Goal: Task Accomplishment & Management: Use online tool/utility

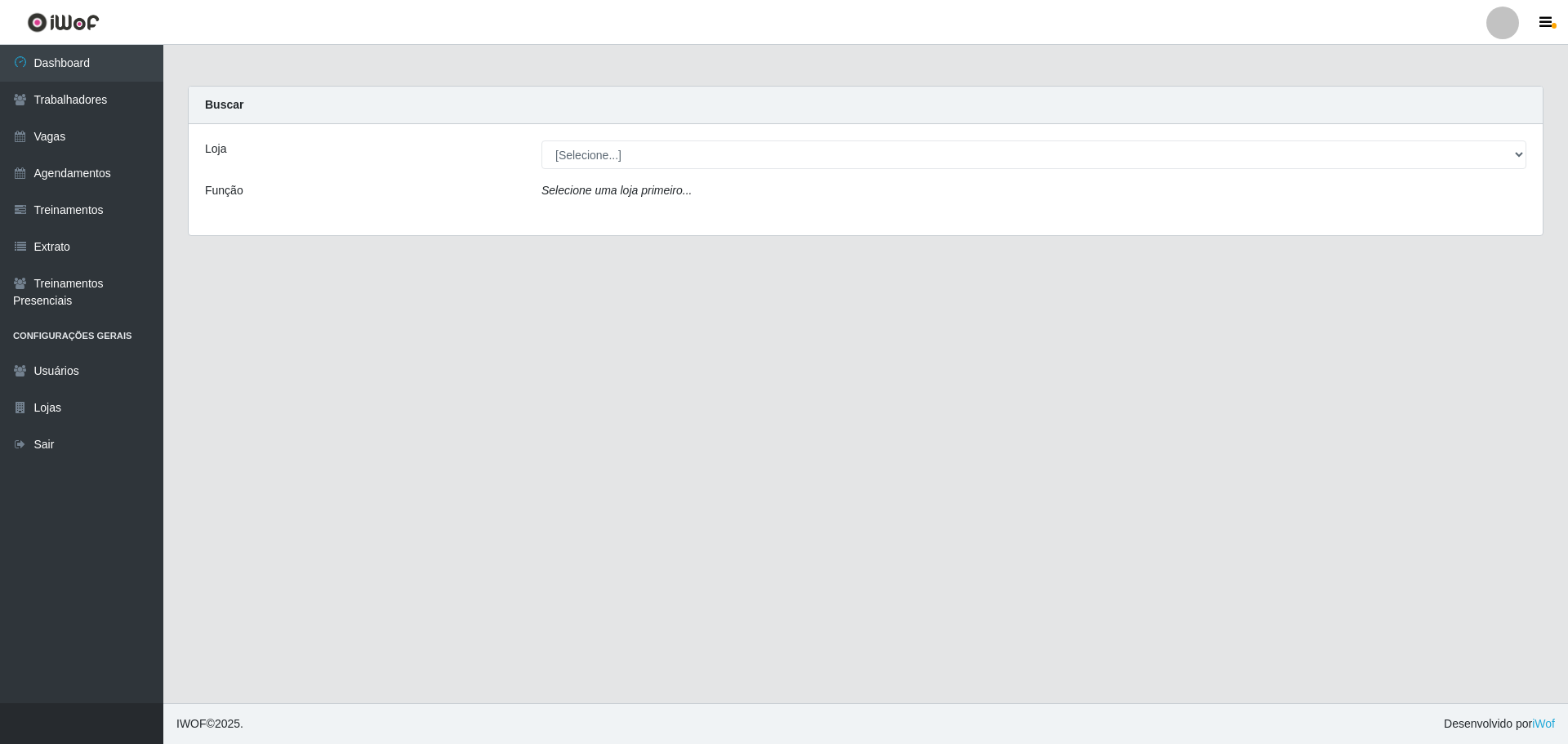
click at [764, 185] on div "Selecione uma loja primeiro..." at bounding box center [1033, 193] width 1009 height 23
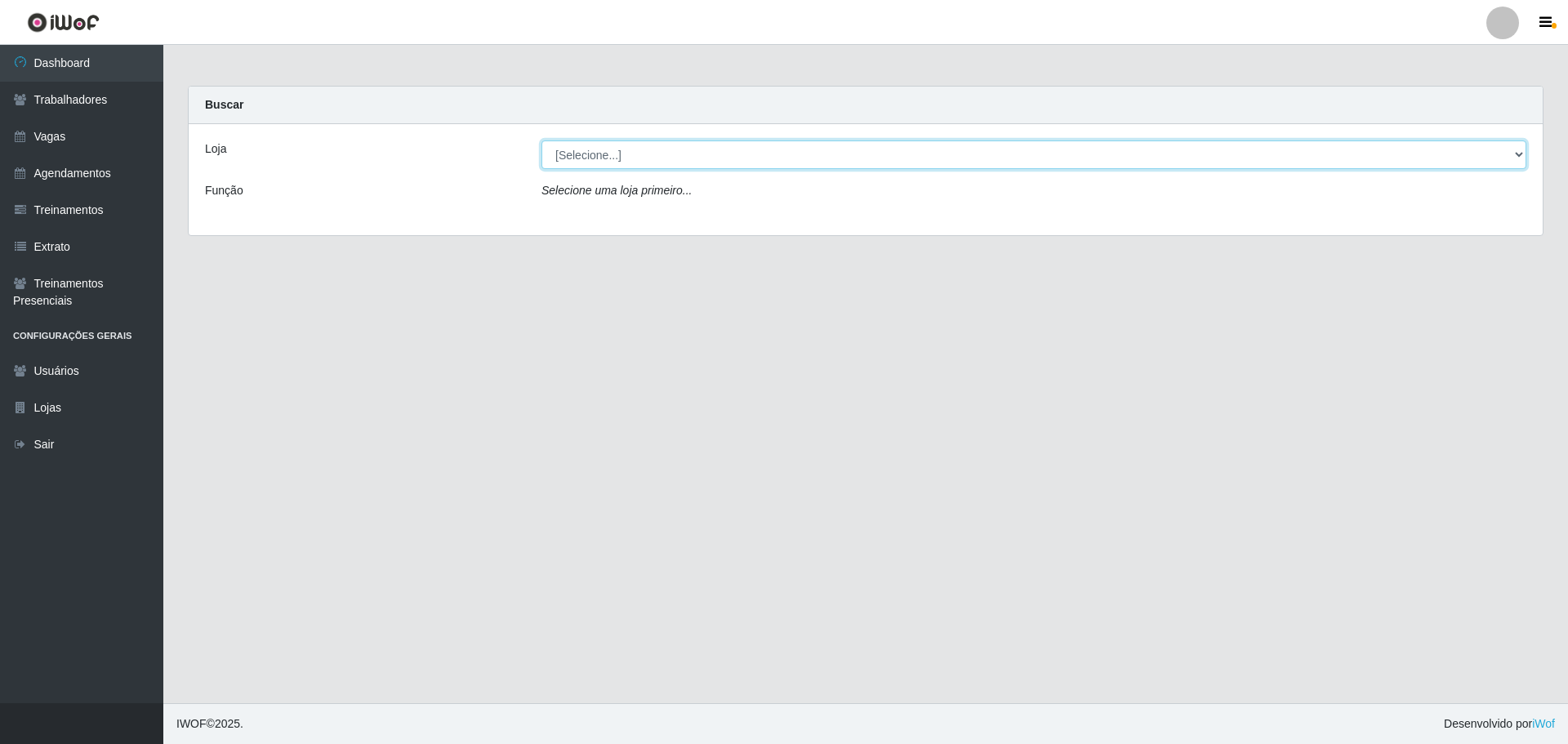
click at [764, 163] on select "[Selecione...] O ROSÁRIO ALIMENTOS" at bounding box center [1034, 154] width 985 height 29
select select "349"
click at [542, 140] on select "[Selecione...] O ROSÁRIO ALIMENTOS" at bounding box center [1034, 154] width 985 height 29
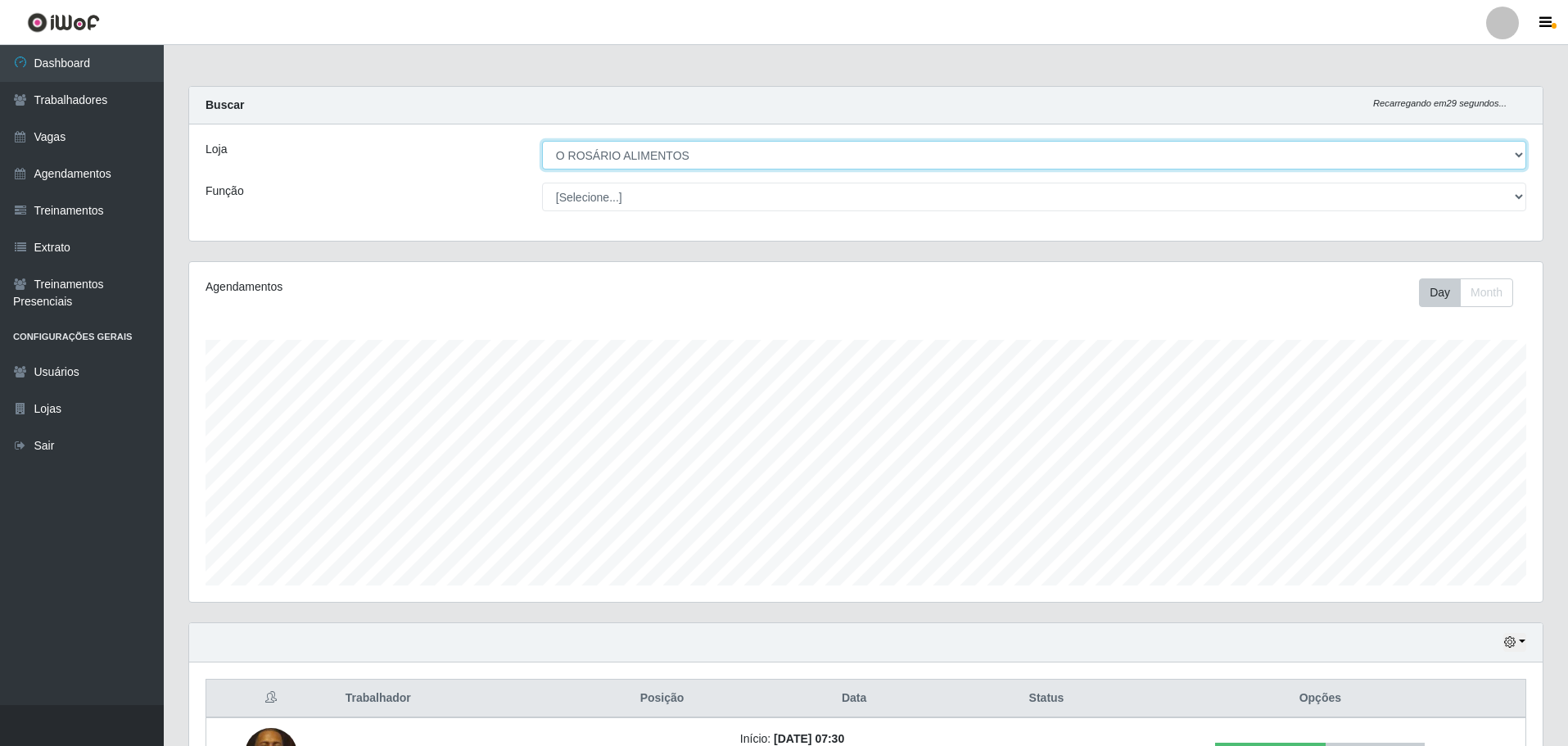
scroll to position [196, 0]
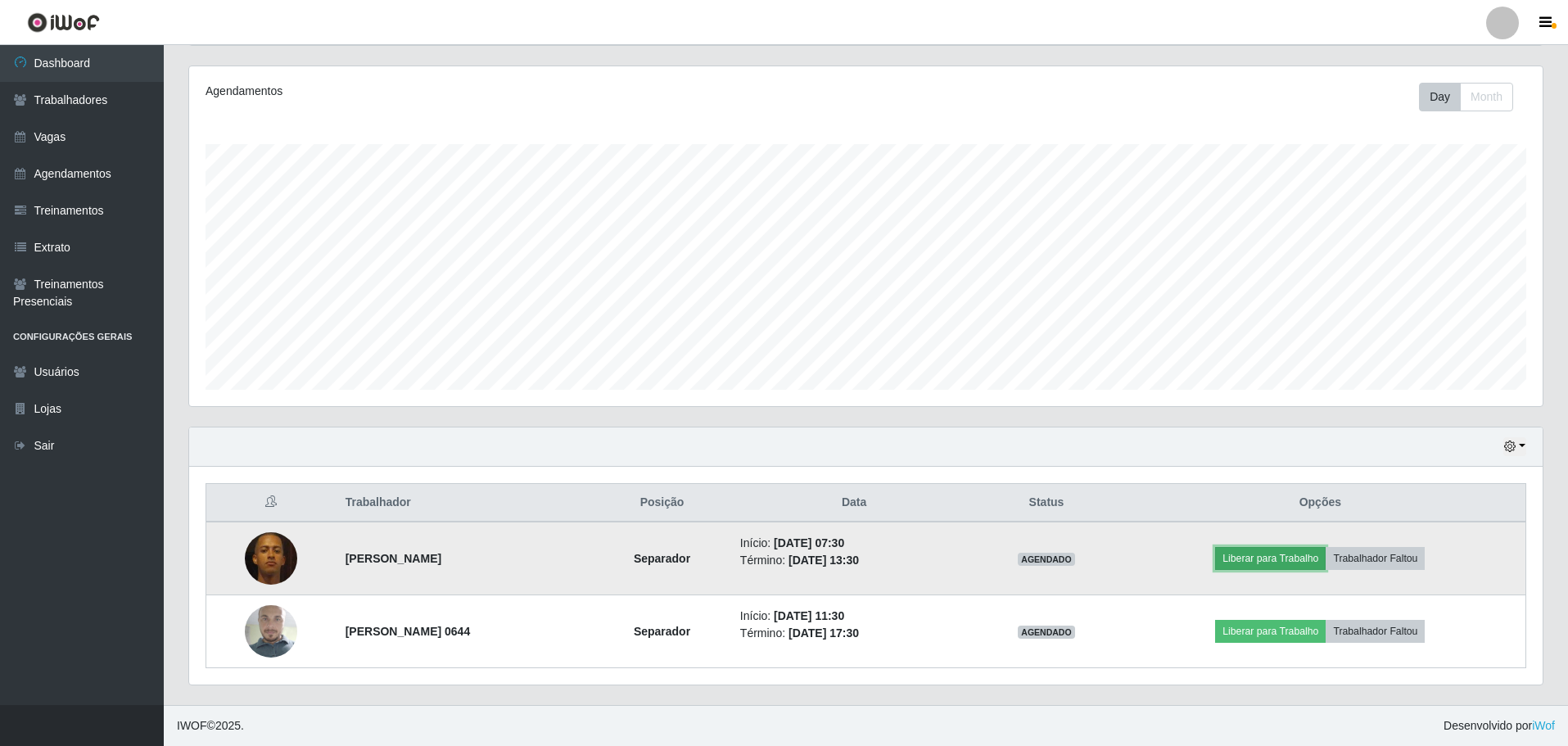
click at [1284, 560] on button "Liberar para Trabalho" at bounding box center [1269, 558] width 110 height 23
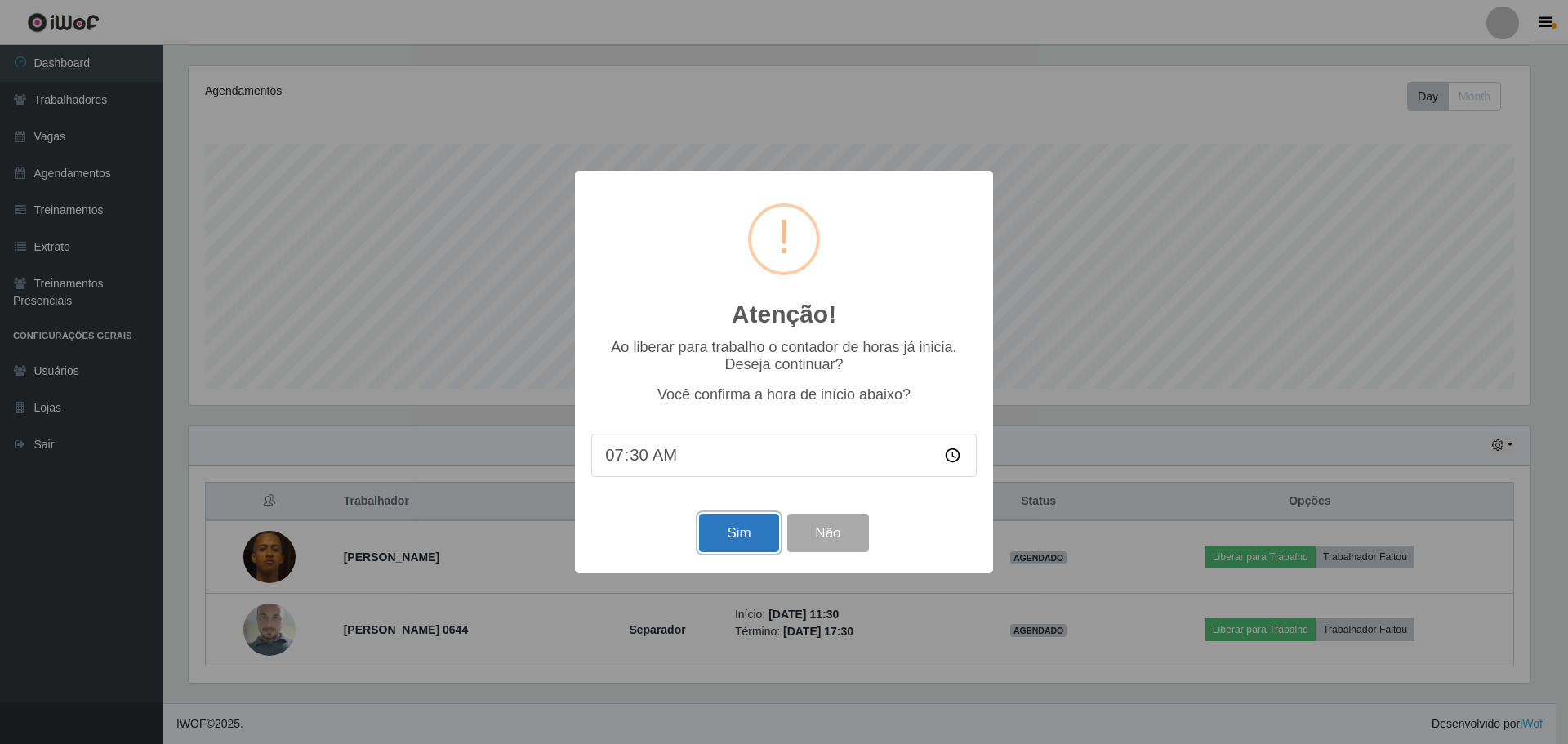
click at [753, 538] on button "Sim" at bounding box center [739, 533] width 80 height 38
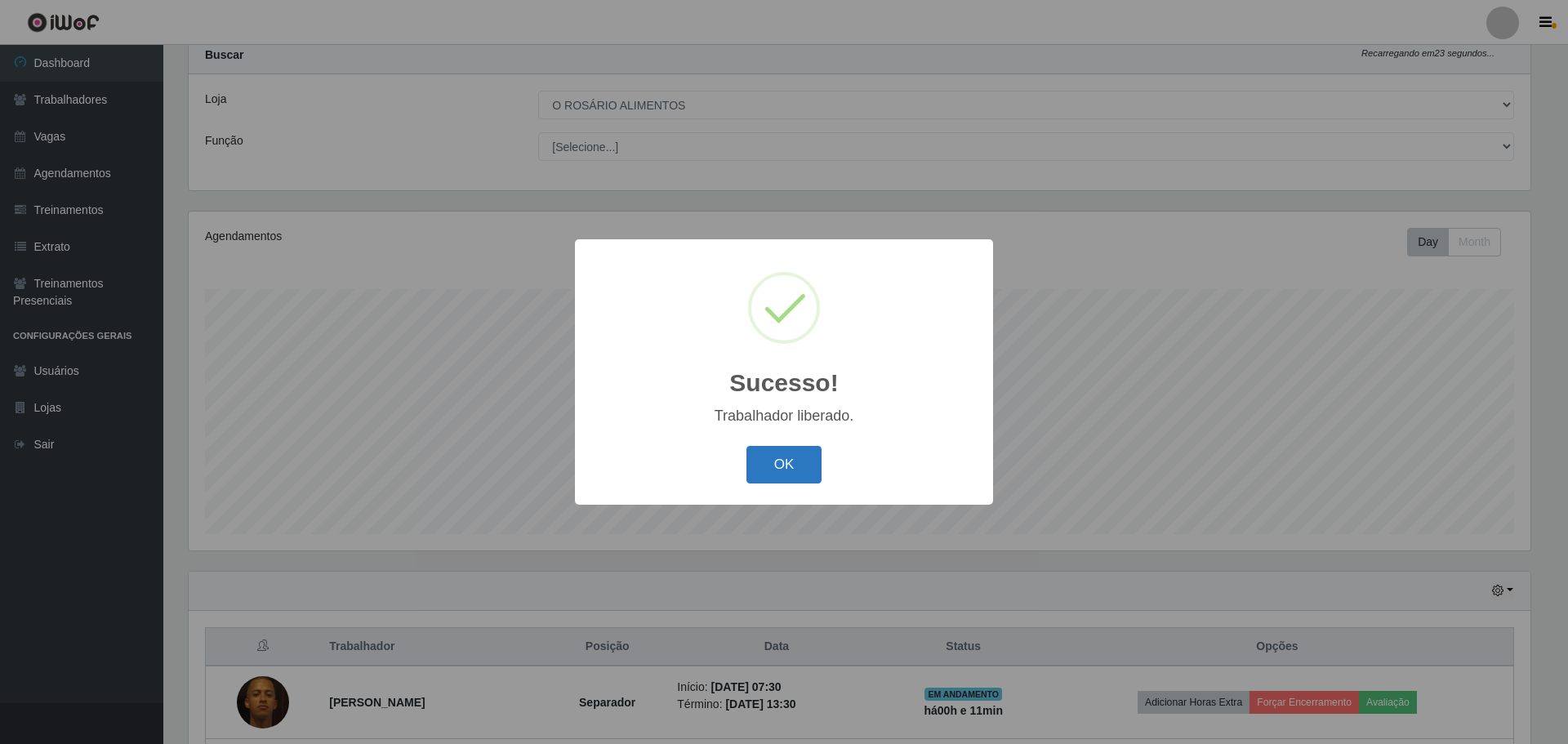
click at [782, 465] on button "OK" at bounding box center [785, 465] width 76 height 38
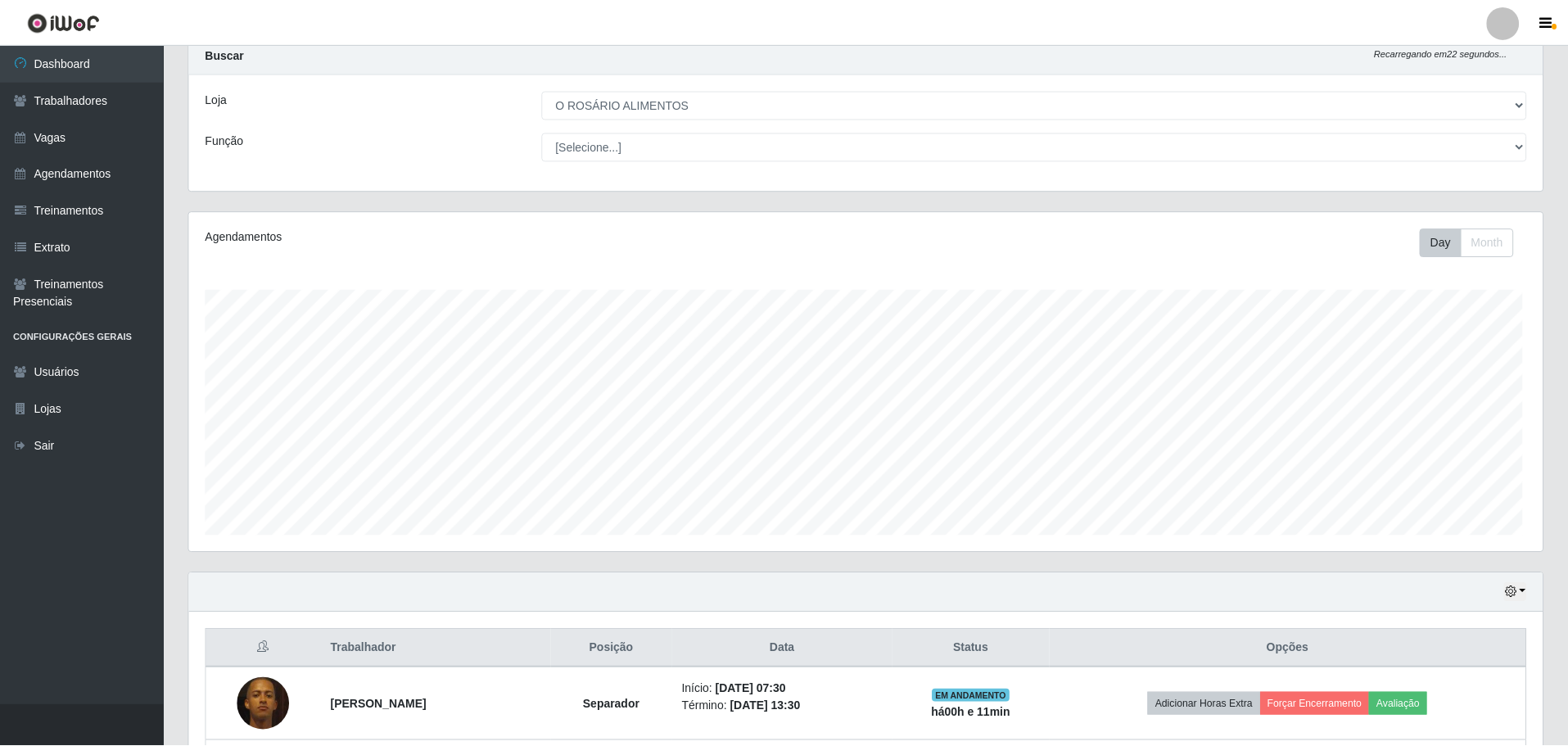
scroll to position [340, 1354]
click at [1511, 595] on icon "button" at bounding box center [1510, 592] width 11 height 11
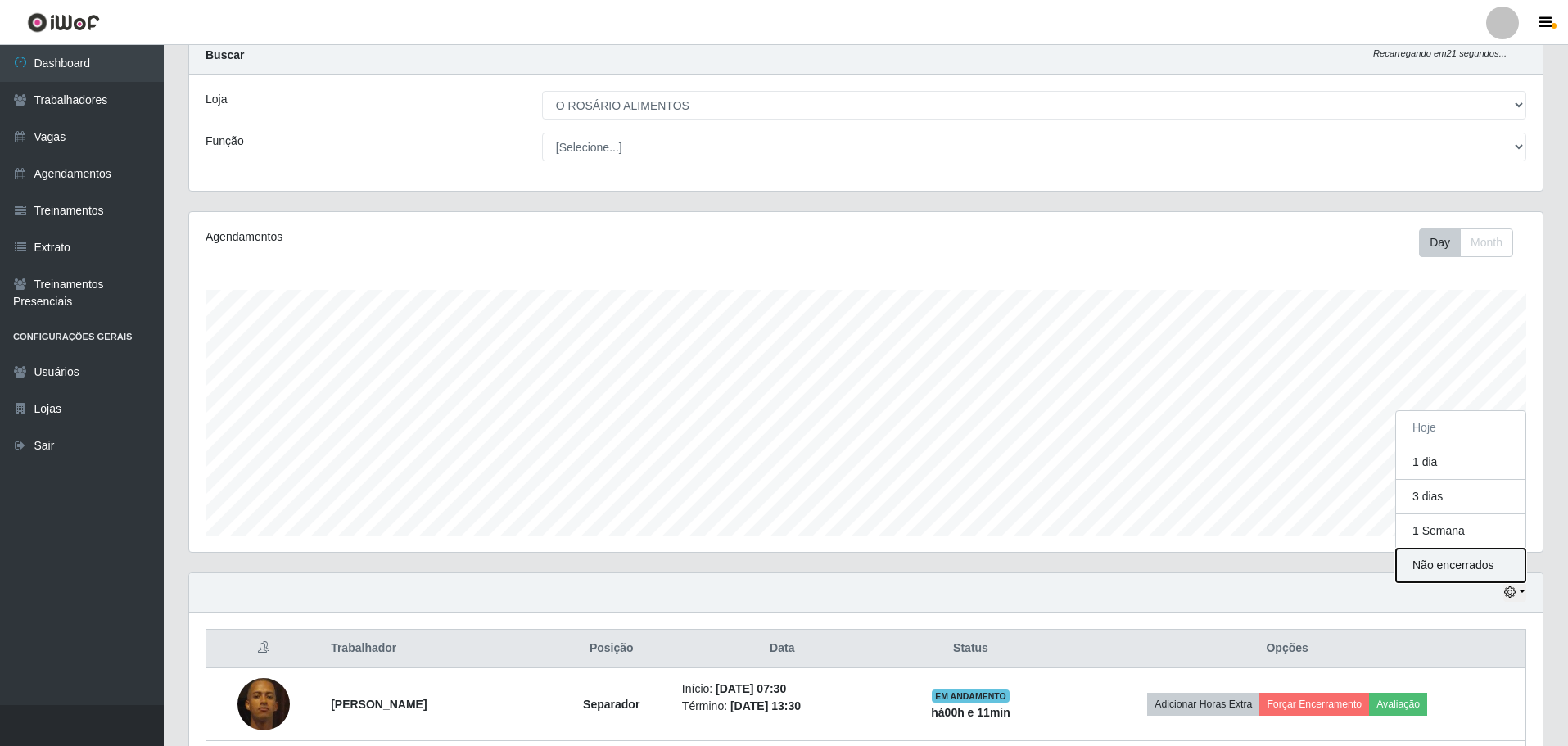
click at [1469, 560] on button "Não encerrados" at bounding box center [1460, 565] width 129 height 34
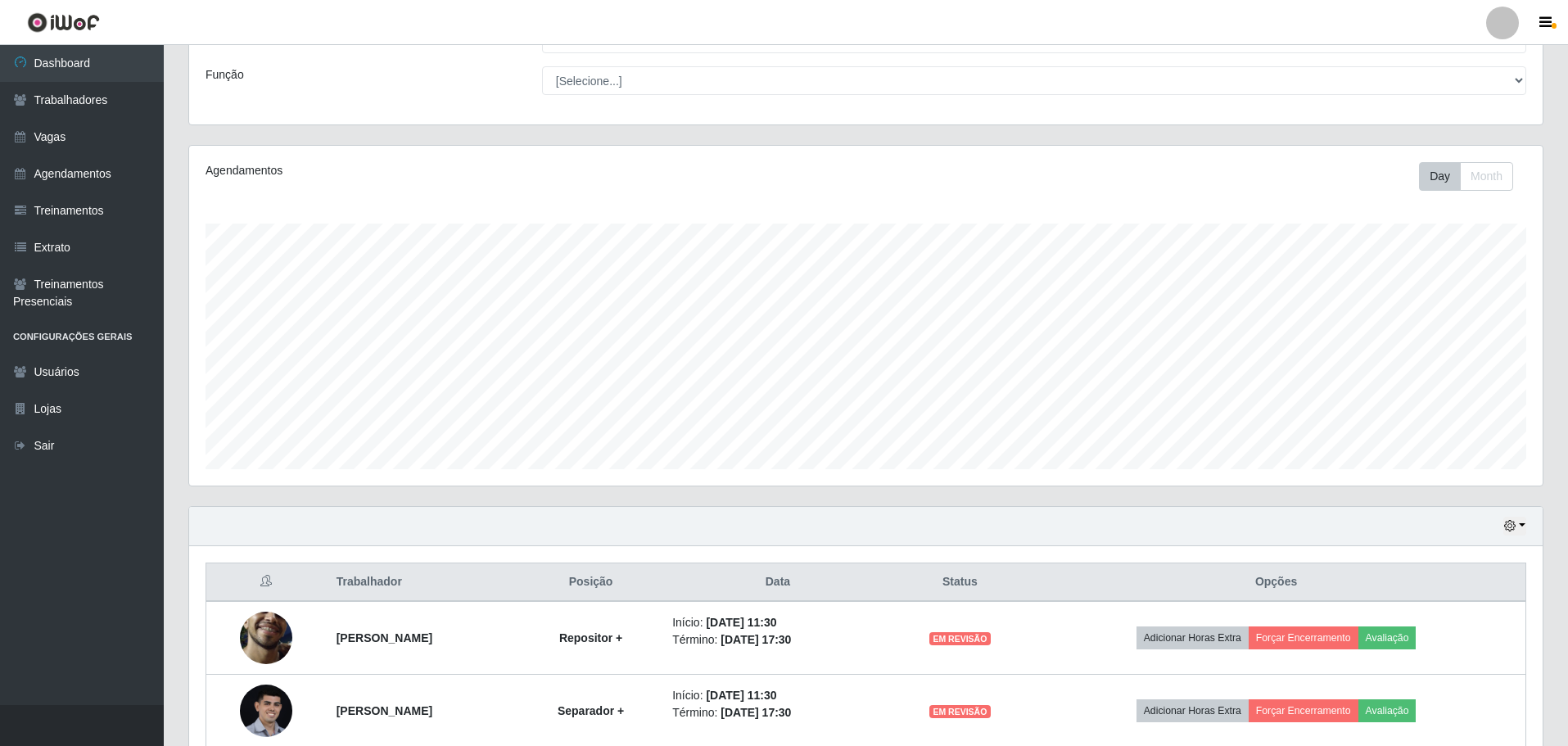
scroll to position [196, 0]
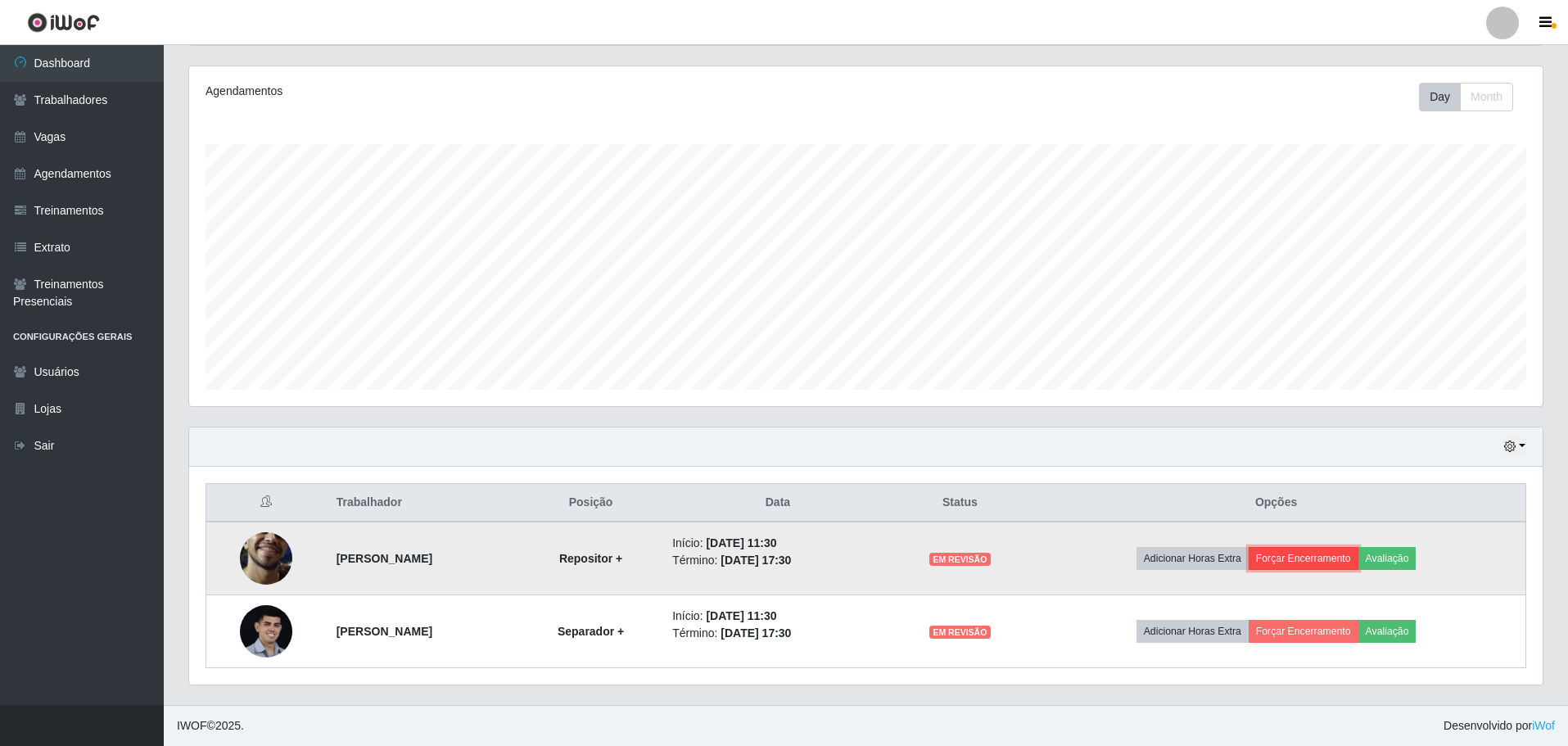
click at [1343, 561] on button "Forçar Encerramento" at bounding box center [1303, 558] width 109 height 23
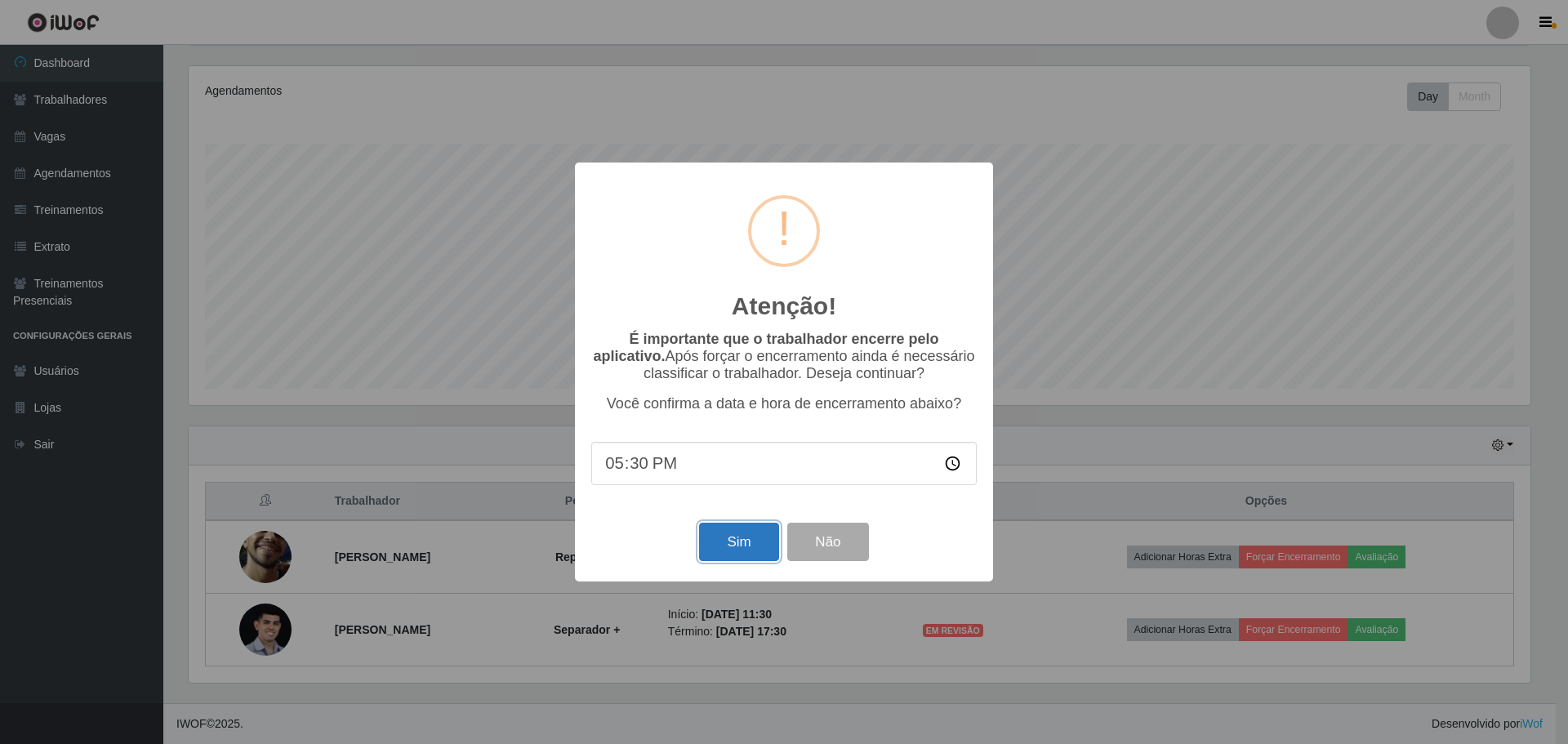
click at [741, 548] on button "Sim" at bounding box center [739, 542] width 80 height 38
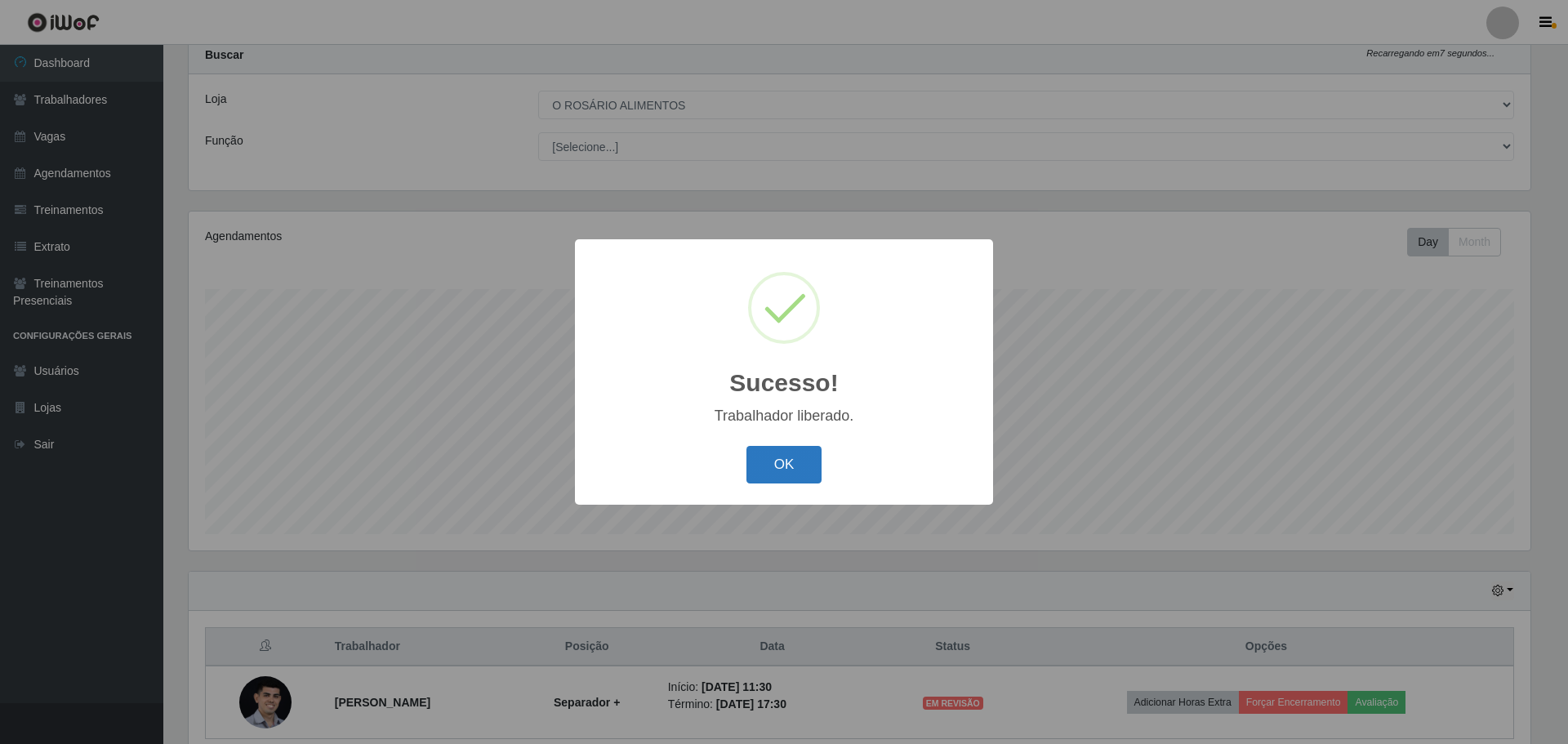
click at [788, 462] on button "OK" at bounding box center [785, 465] width 76 height 38
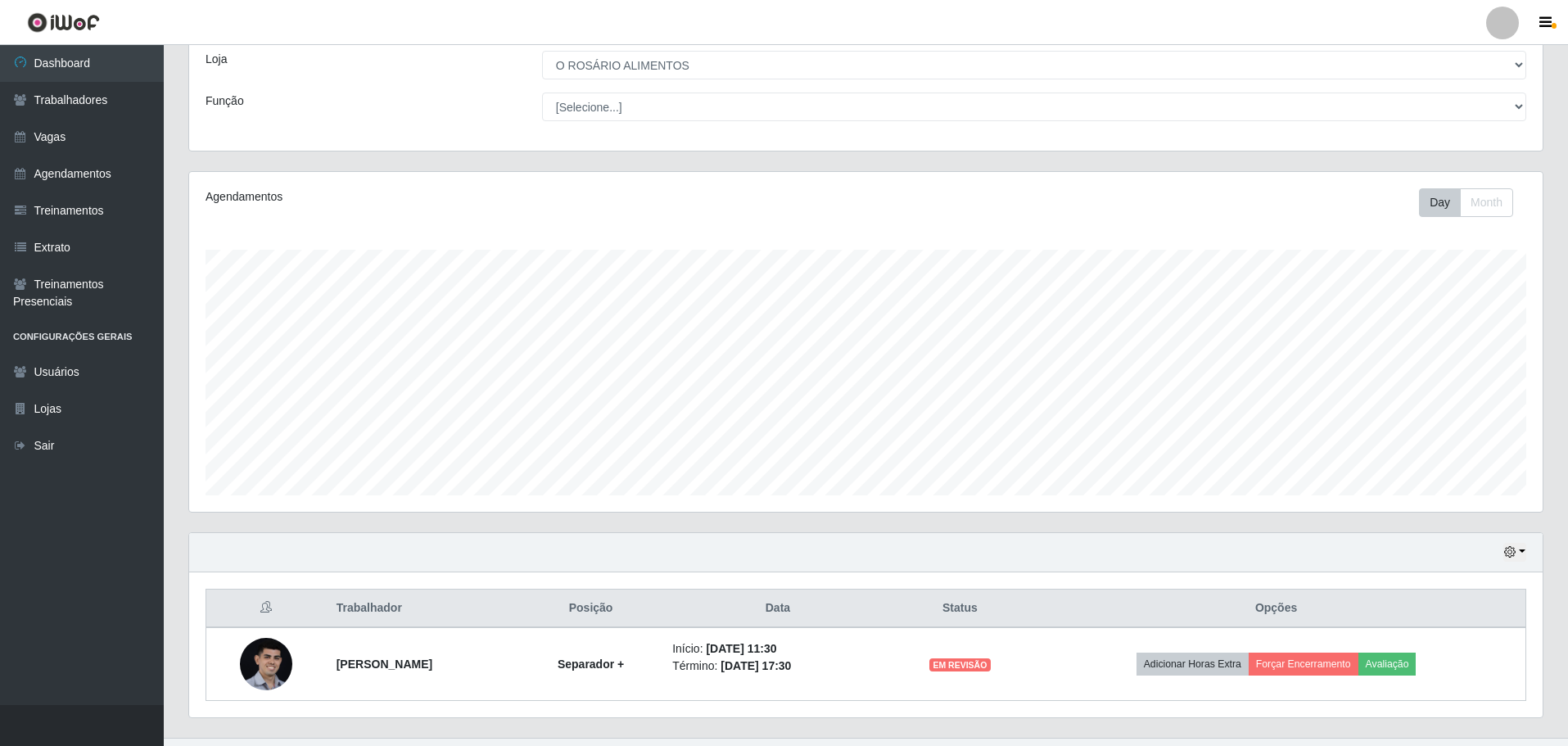
scroll to position [123, 0]
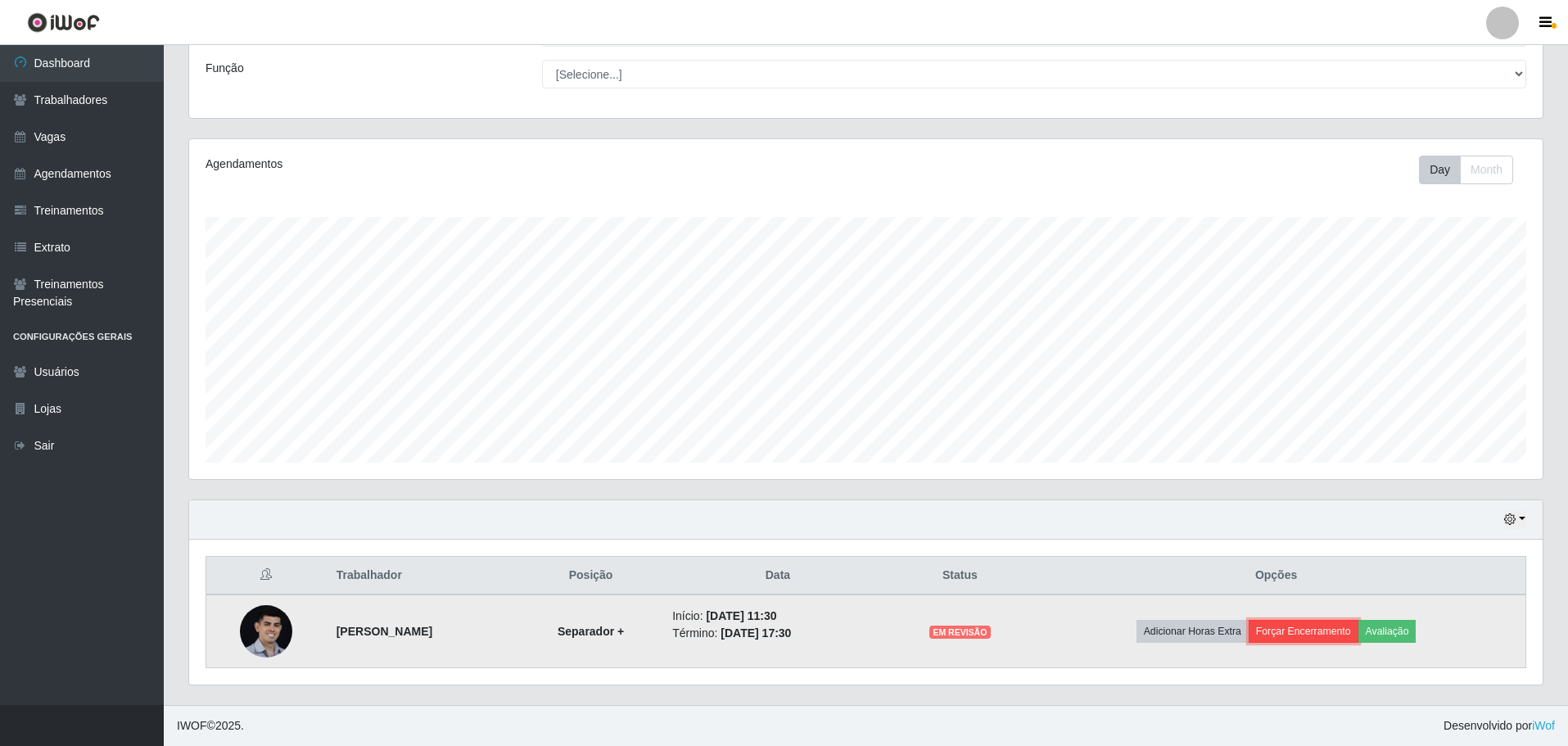
click at [1346, 625] on button "Forçar Encerramento" at bounding box center [1303, 631] width 109 height 23
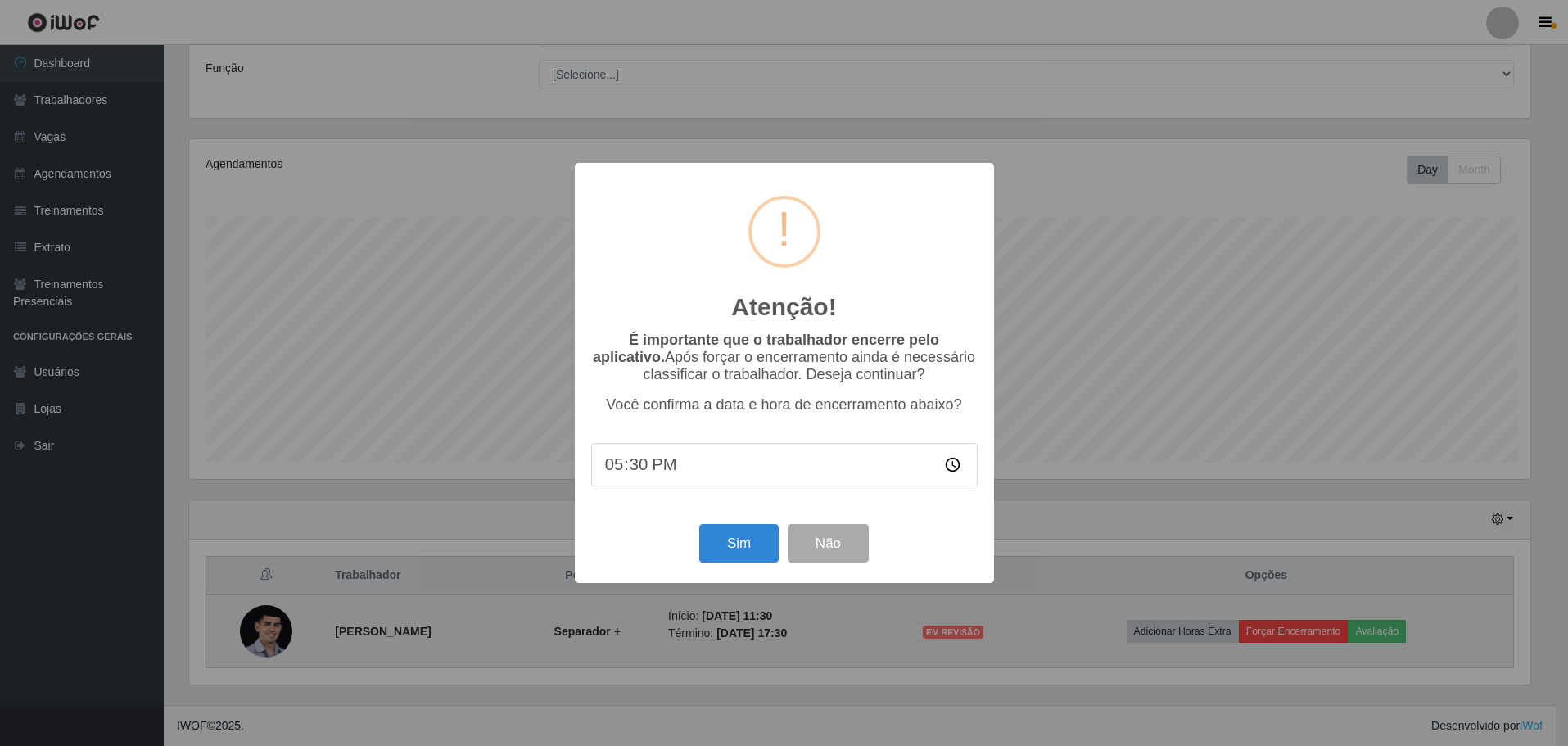
scroll to position [340, 1345]
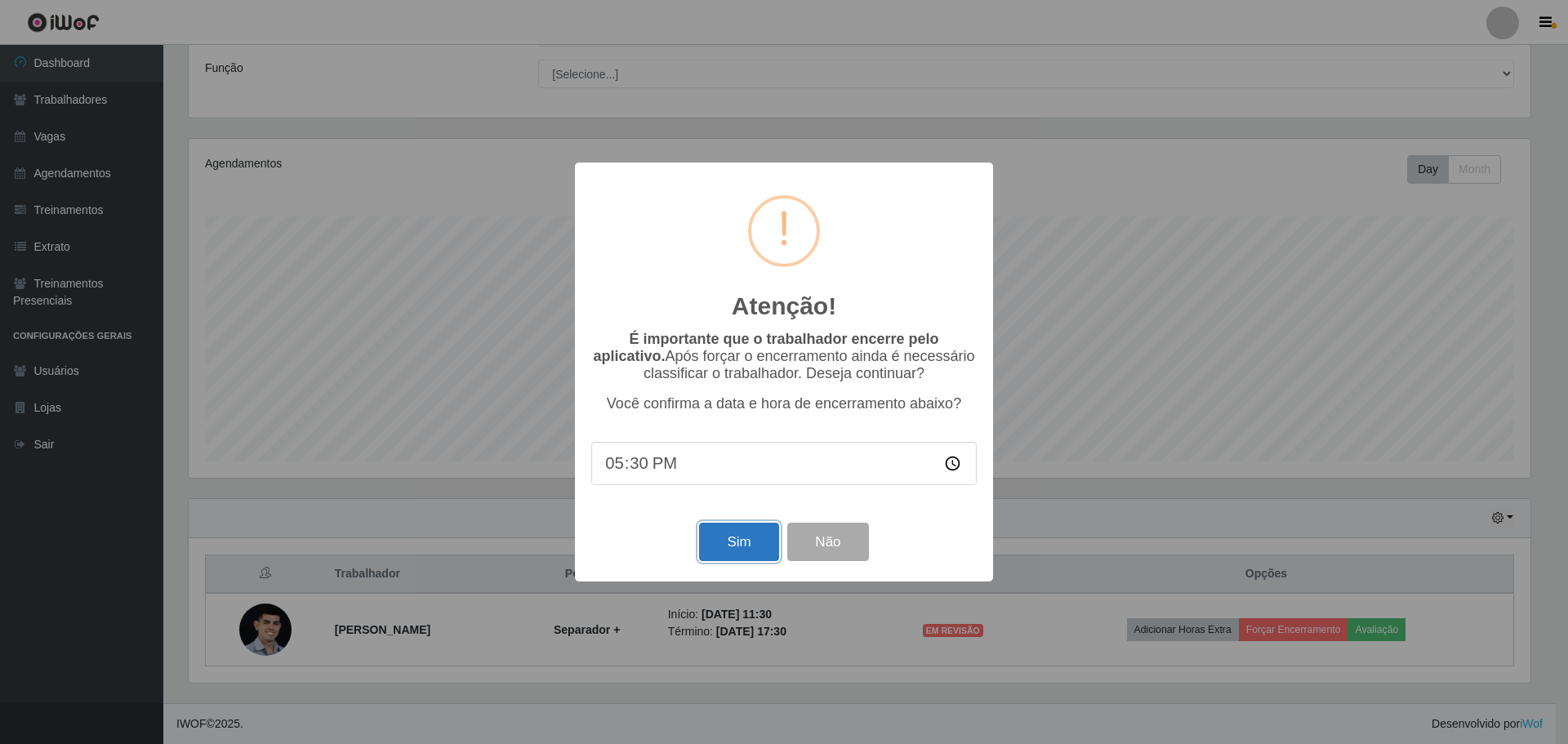
click at [727, 543] on button "Sim" at bounding box center [739, 542] width 80 height 38
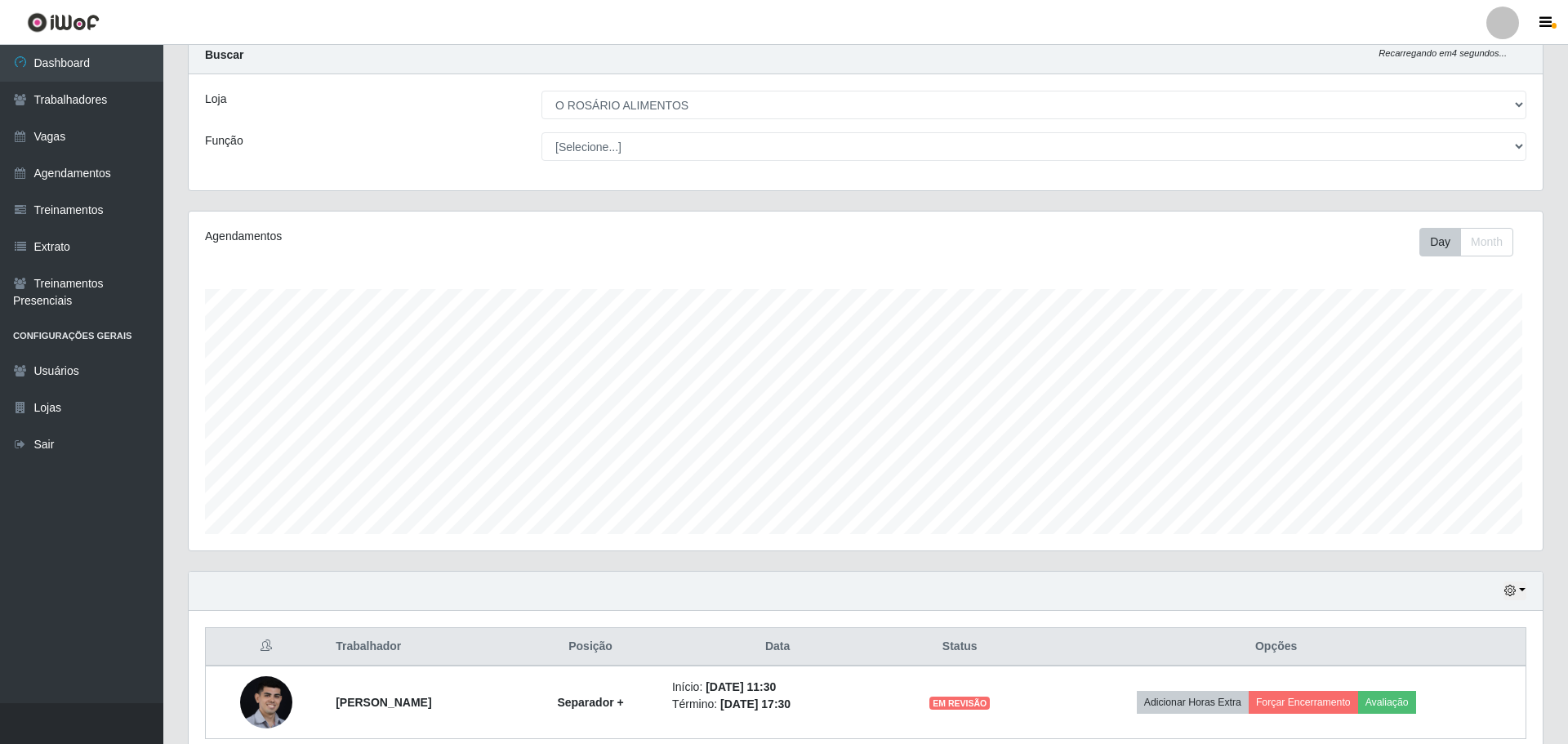
scroll to position [0, 0]
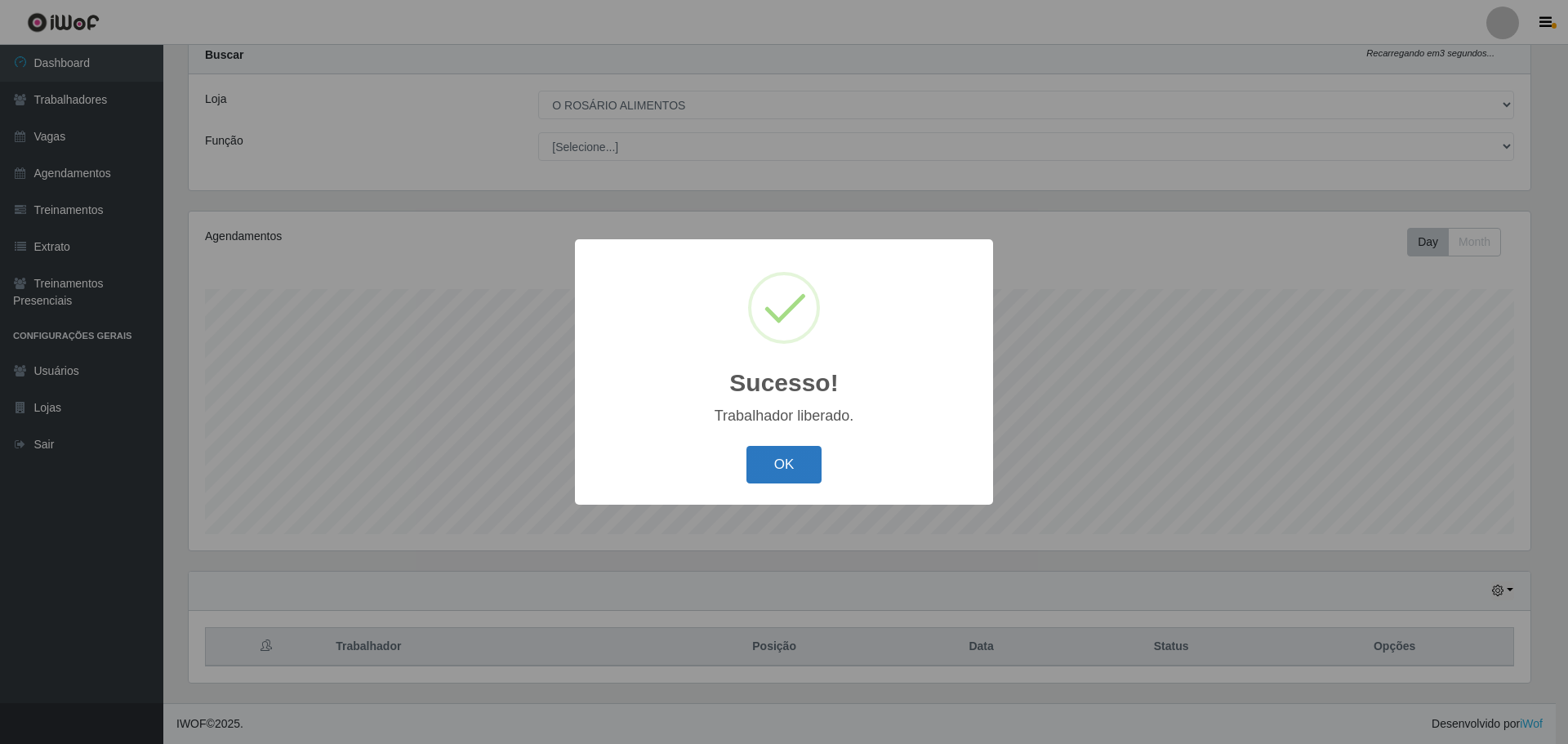
click at [819, 475] on button "OK" at bounding box center [785, 465] width 76 height 38
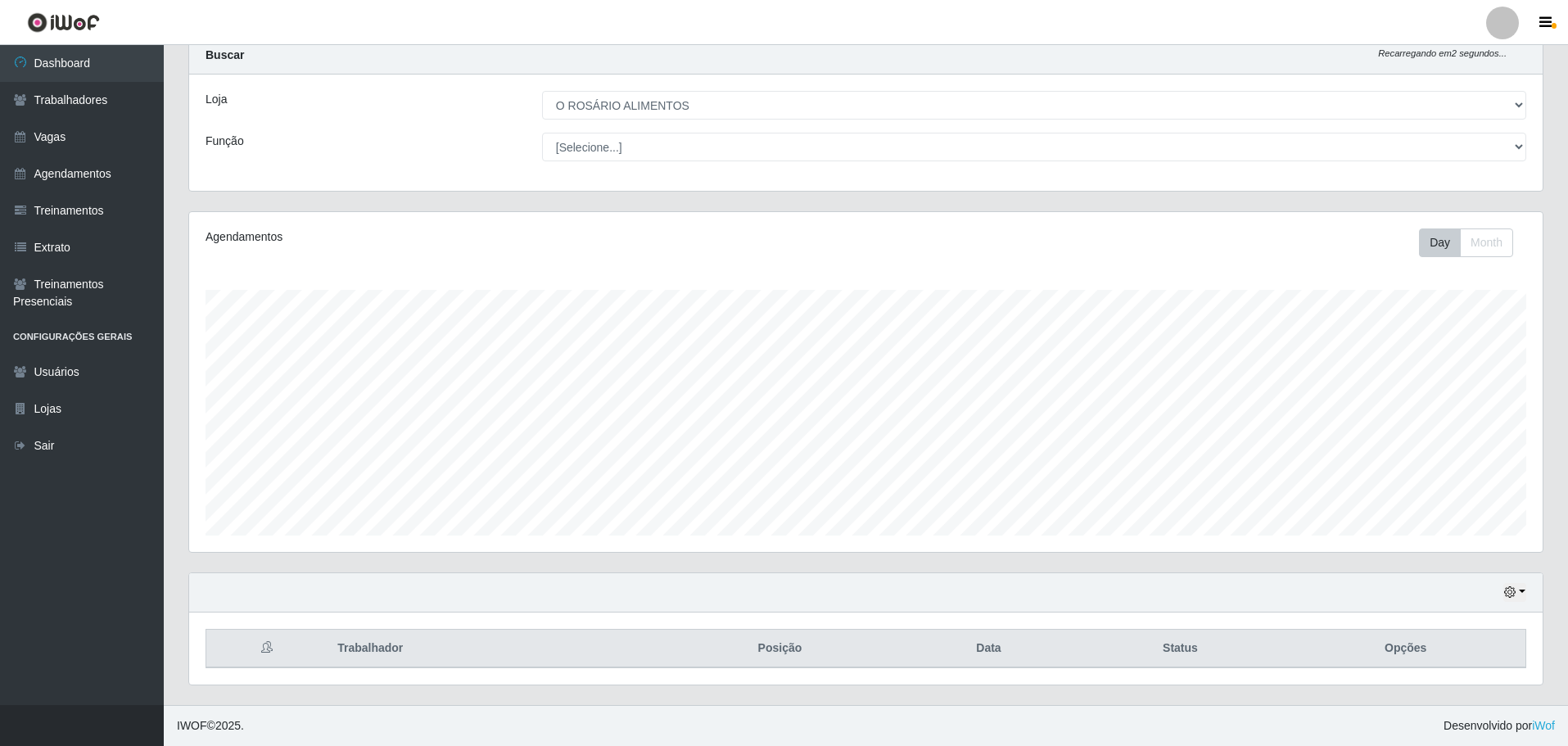
click at [1530, 594] on div "Hoje 1 dia 3 dias 1 Semana Não encerrados" at bounding box center [866, 592] width 1354 height 39
click at [1525, 592] on button "button" at bounding box center [1515, 592] width 23 height 19
click at [1434, 424] on button "Hoje" at bounding box center [1460, 429] width 129 height 35
